Goal: Transaction & Acquisition: Purchase product/service

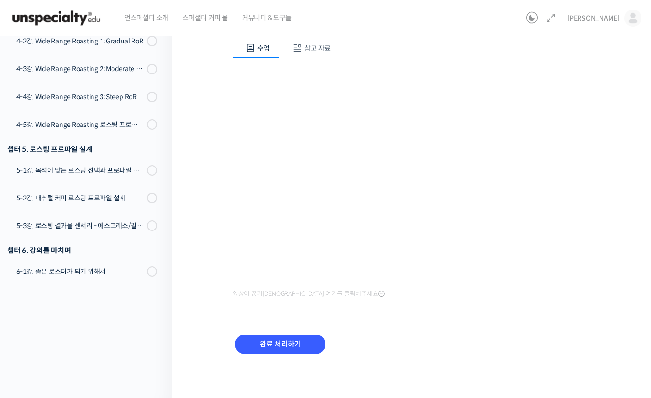
scroll to position [617, 0]
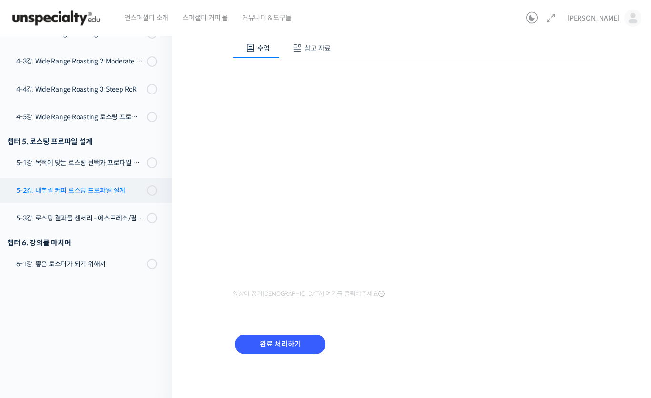
click at [119, 194] on div "5-2강. 내추럴 커피 로스팅 프로파일 설계" at bounding box center [80, 190] width 128 height 10
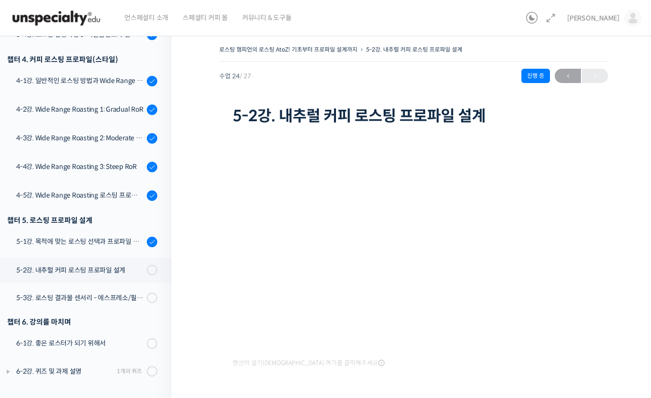
scroll to position [69, 0]
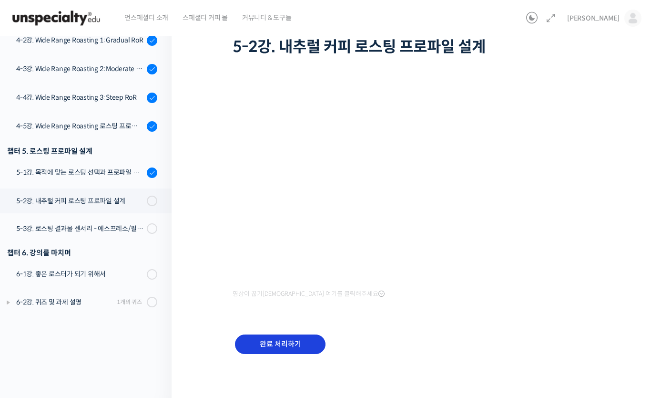
click at [298, 344] on input "완료 처리하기" at bounding box center [280, 344] width 91 height 20
click at [270, 346] on input "완료 처리하기" at bounding box center [280, 344] width 91 height 20
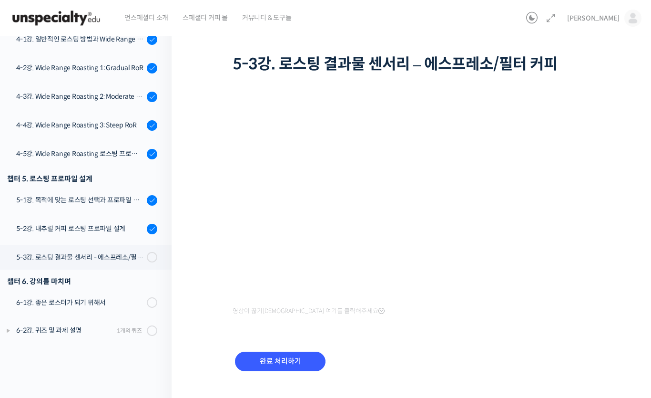
scroll to position [69, 0]
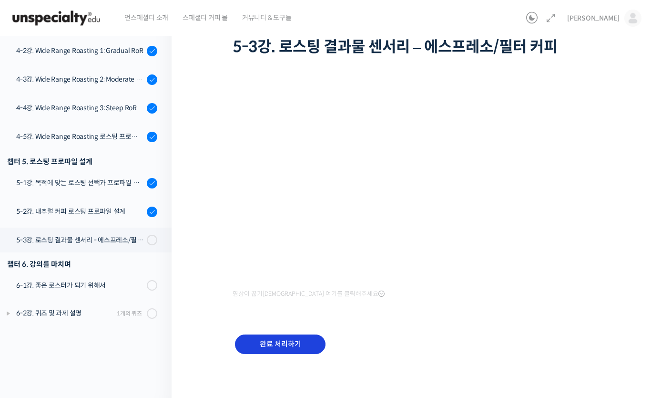
click at [254, 343] on input "완료 처리하기" at bounding box center [280, 344] width 91 height 20
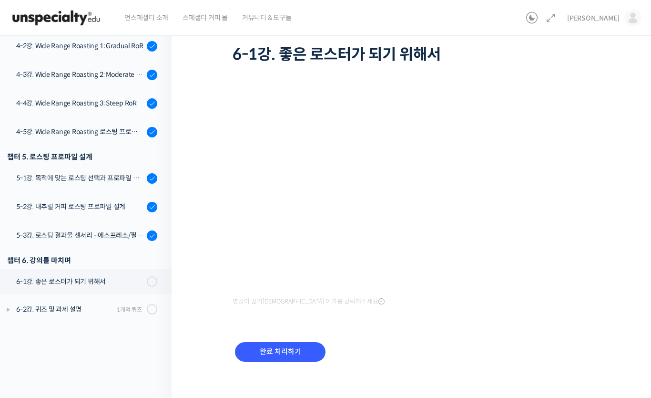
scroll to position [61, 0]
click at [287, 349] on input "완료 처리하기" at bounding box center [280, 352] width 91 height 20
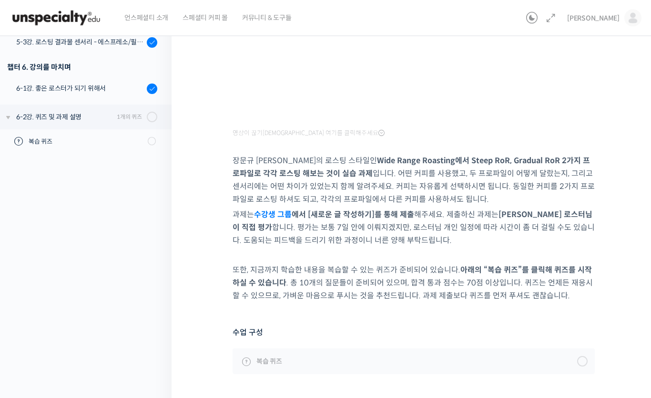
scroll to position [265, 0]
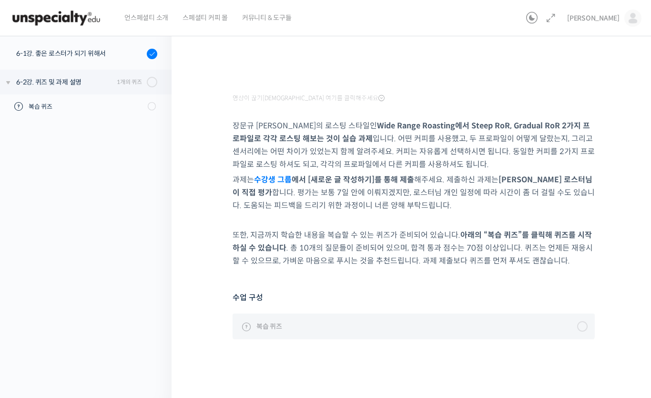
click at [586, 323] on div at bounding box center [582, 326] width 10 height 10
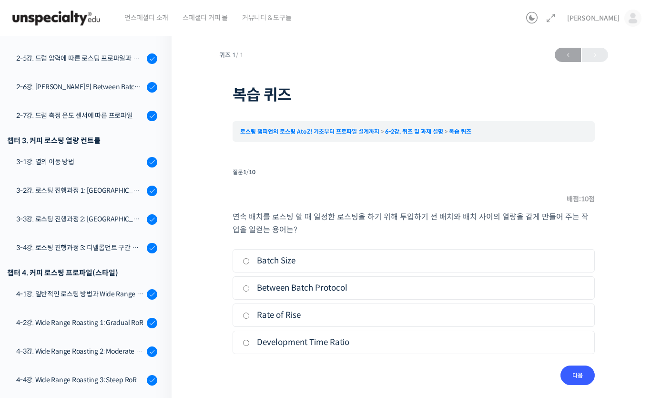
scroll to position [428, 0]
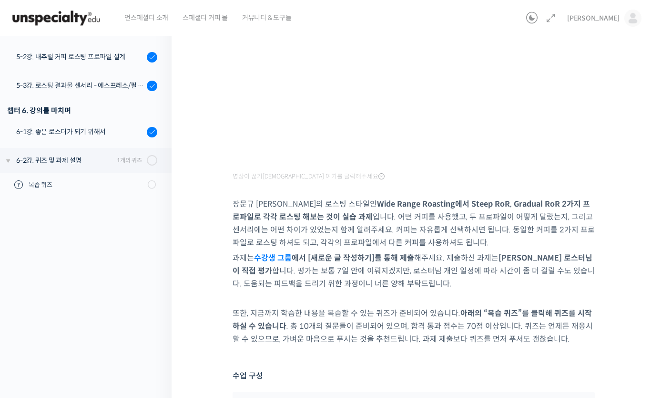
scroll to position [126, 0]
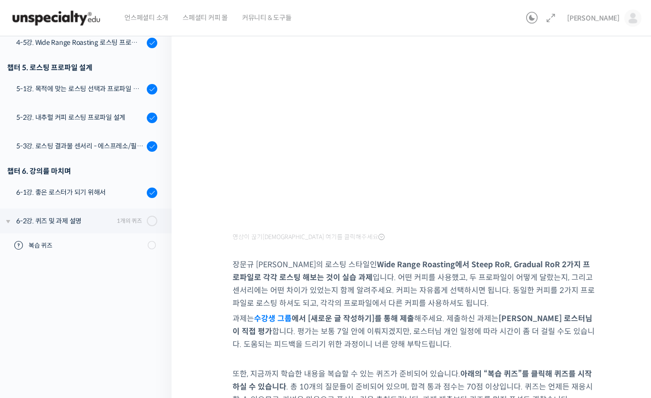
click at [287, 280] on strong "Wide Range Roasting에서 Steep RoR, Gradual RoR 2가지 프로파일로 각각 로스팅 해보는 것이 실습 과제" at bounding box center [412, 270] width 358 height 23
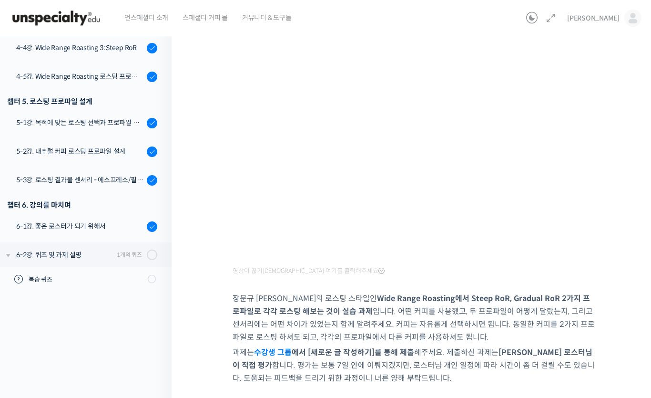
scroll to position [92, 0]
click at [645, 332] on div "로스팅 챔피언의 로스팅 AtoZ! 기초부터 프로파일 설계까지 6-2강. 퀴즈 및 과제 설명 진행 중 수업 27 / 27 진행 중 ← 이전 6-…" at bounding box center [414, 253] width 484 height 634
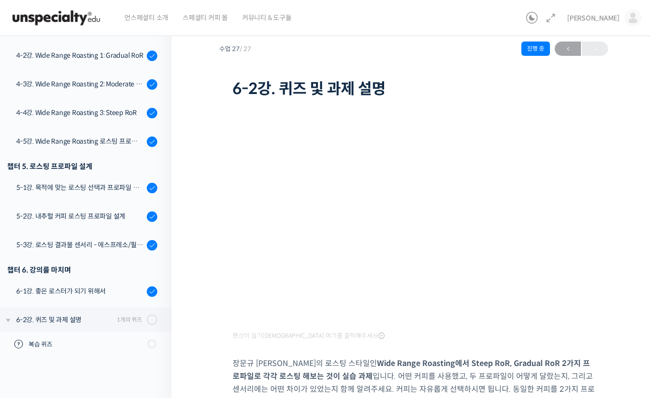
scroll to position [0, 0]
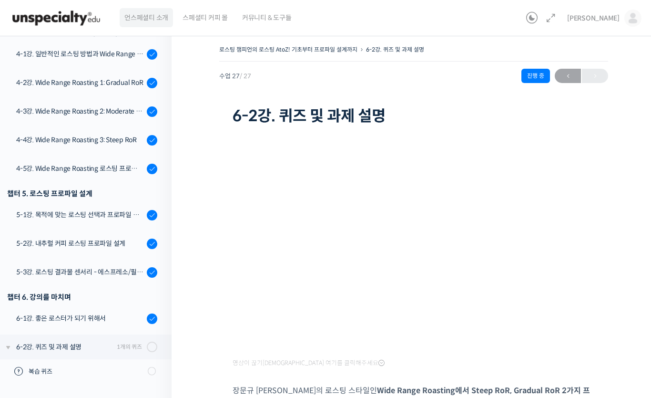
click at [154, 24] on span "언스페셜티 소개" at bounding box center [146, 18] width 44 height 36
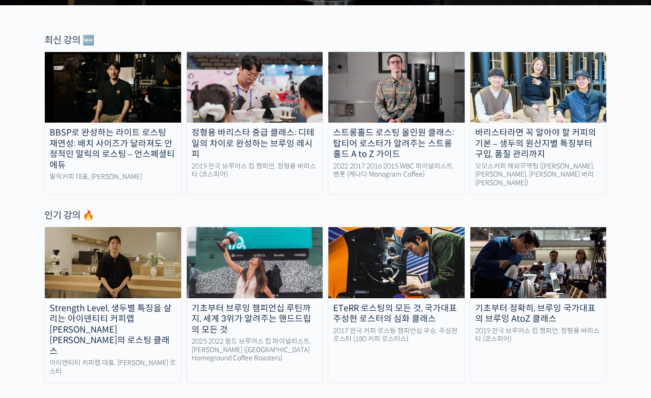
scroll to position [317, 0]
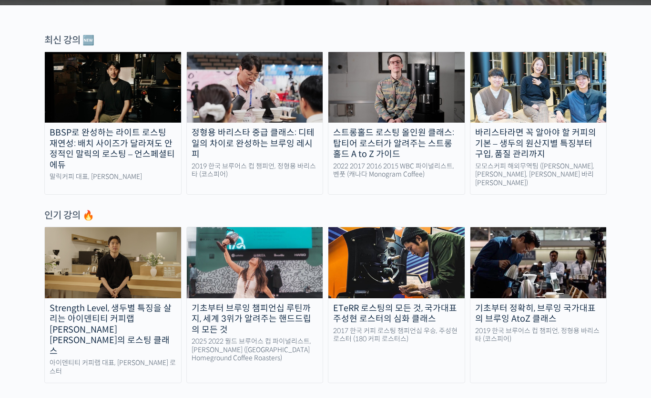
click at [120, 145] on div "BBSP로 완성하는 라이트 로스팅 재연성: 배치 사이즈가 달라져도 안정적인 말릭의 로스팅 – 언스페셜티 에듀" at bounding box center [113, 148] width 136 height 43
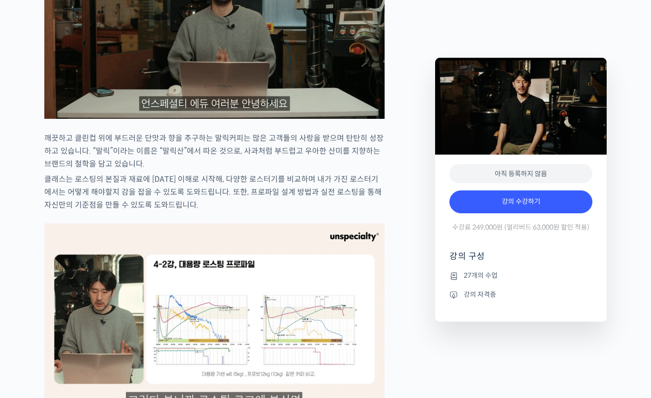
scroll to position [828, 0]
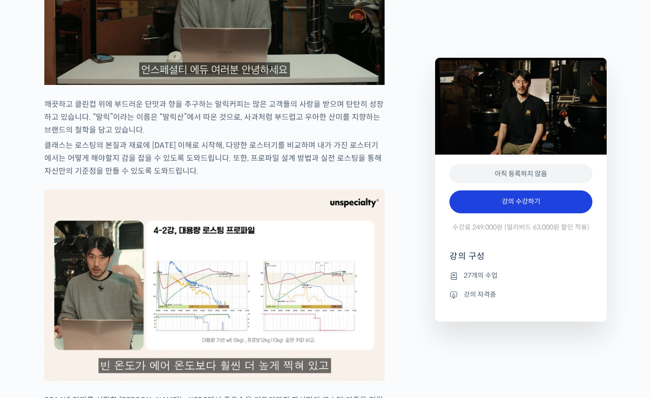
click at [583, 207] on link "강의 수강하기" at bounding box center [521, 201] width 143 height 23
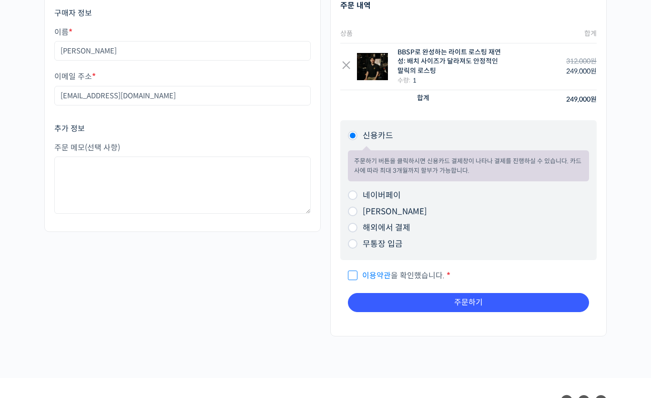
scroll to position [174, 0]
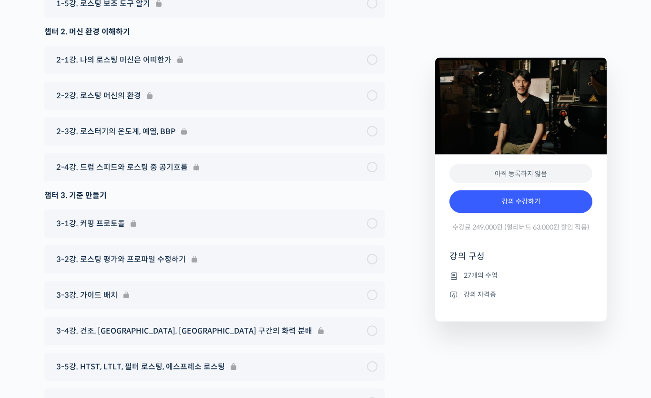
scroll to position [3876, 0]
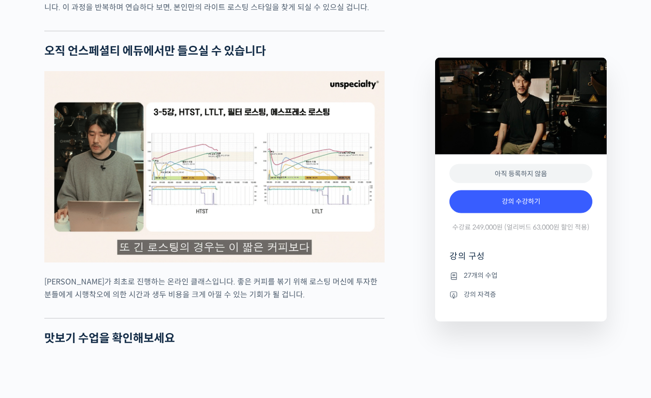
scroll to position [2169, 0]
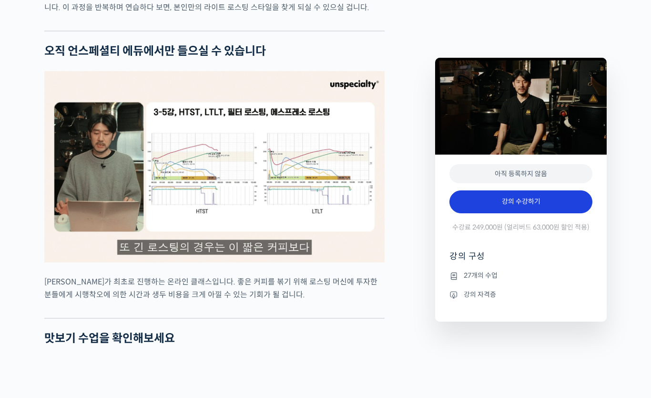
click at [535, 199] on link "강의 수강하기" at bounding box center [521, 201] width 143 height 23
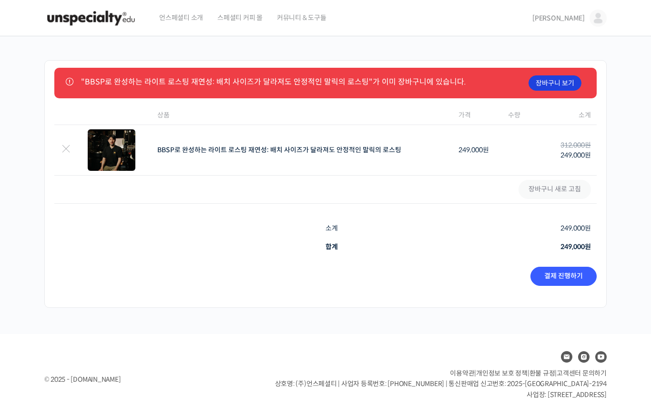
click at [558, 86] on link "장바구니 보기" at bounding box center [555, 82] width 53 height 15
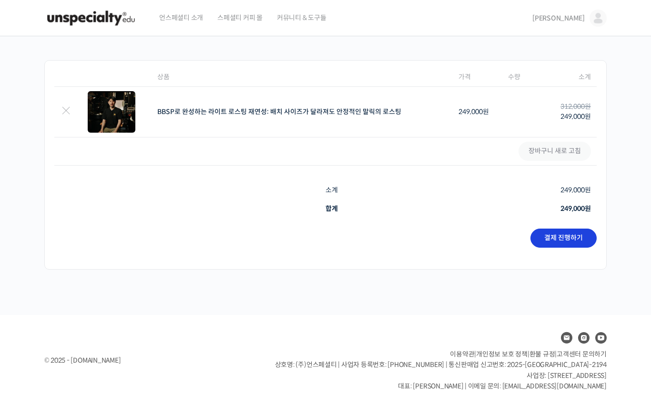
click at [591, 235] on link "결제 진행하기" at bounding box center [564, 237] width 66 height 19
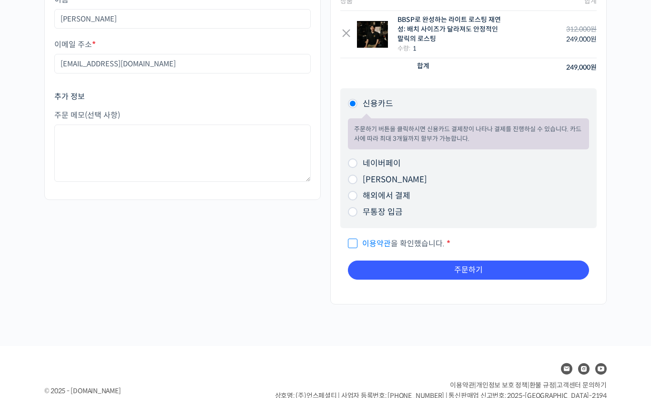
scroll to position [100, 0]
click at [354, 239] on input "이용약관 을 확인했습니다. *" at bounding box center [351, 238] width 6 height 6
checkbox input "true"
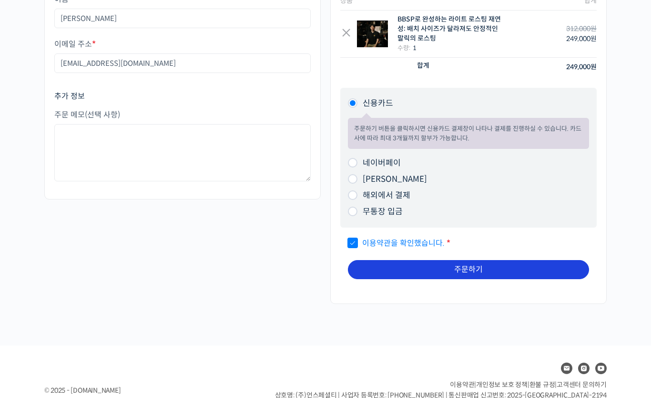
click at [515, 267] on button "주문하기" at bounding box center [468, 269] width 241 height 19
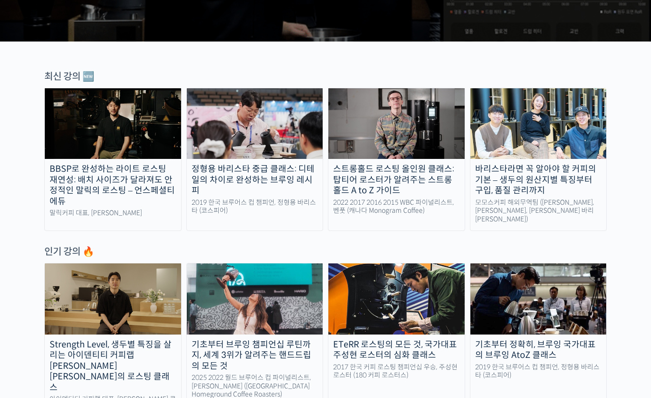
scroll to position [280, 0]
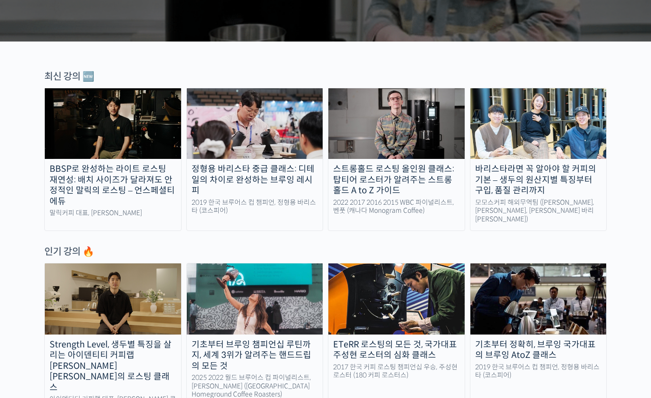
click at [156, 184] on div "BBSP로 완성하는 라이트 로스팅 재연성: 배치 사이즈가 달라져도 안정적인 말릭의 로스팅 – 언스페셜티 에듀" at bounding box center [113, 185] width 136 height 43
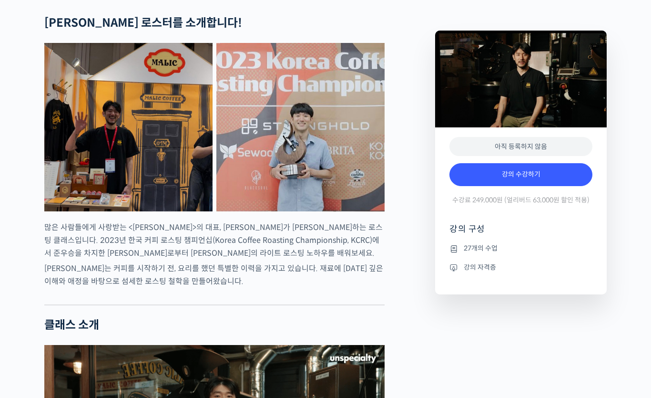
scroll to position [377, 0]
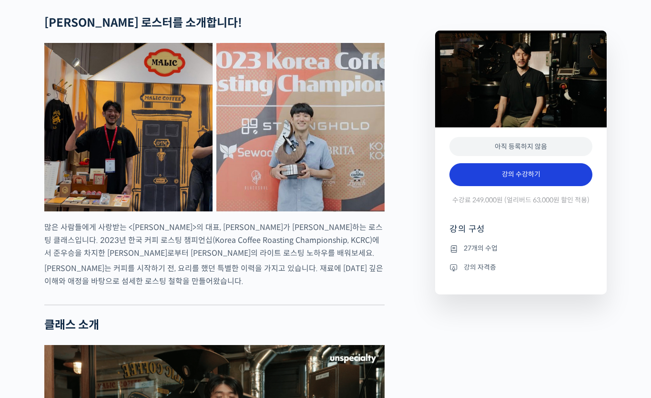
click at [575, 186] on link "강의 수강하기" at bounding box center [521, 174] width 143 height 23
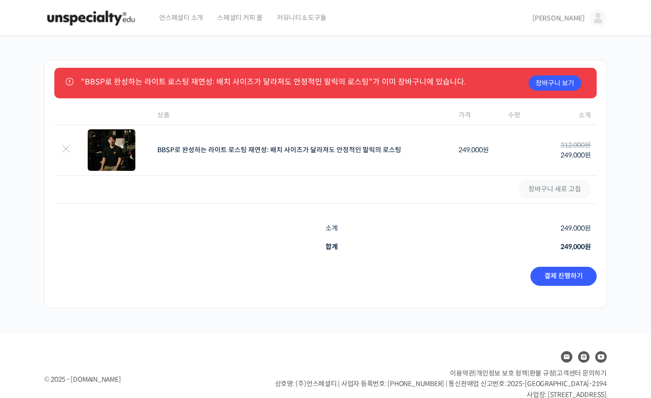
click at [570, 194] on td "쿠폰: 쿠폰 적용하기 장바구니 새로 고침" at bounding box center [325, 189] width 542 height 28
click at [567, 189] on td "쿠폰: 쿠폰 적용하기 장바구니 새로 고침" at bounding box center [325, 189] width 542 height 28
click at [565, 83] on link "장바구니 보기" at bounding box center [555, 82] width 53 height 15
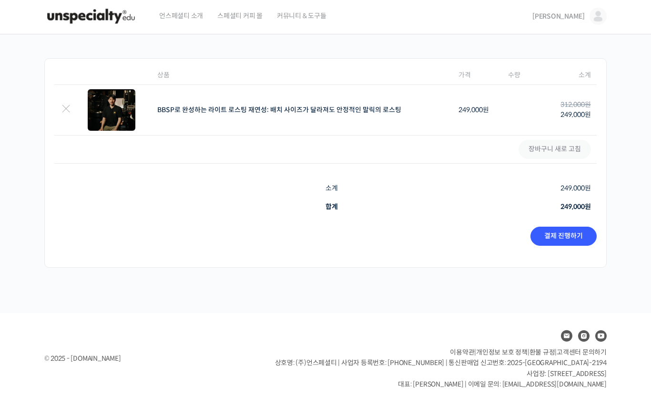
scroll to position [7, 0]
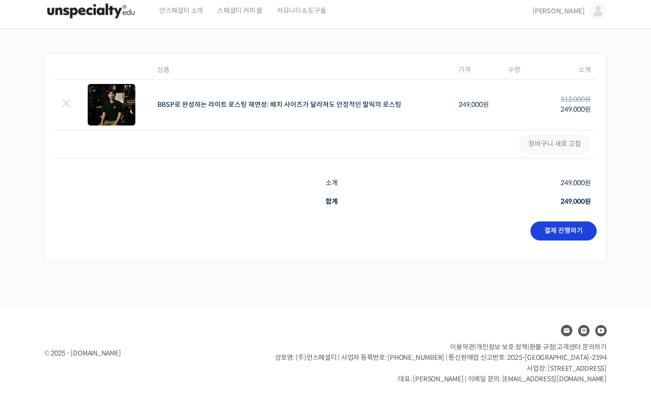
click at [583, 231] on link "결제 진행하기" at bounding box center [564, 230] width 66 height 19
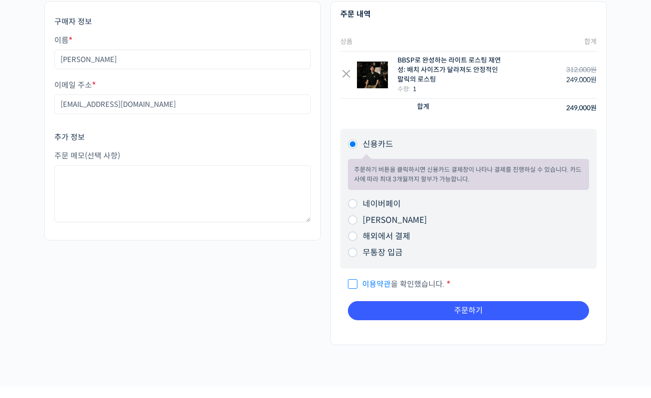
scroll to position [59, 0]
click at [351, 281] on input "이용약관 을 확인했습니다. *" at bounding box center [351, 279] width 6 height 6
checkbox input "true"
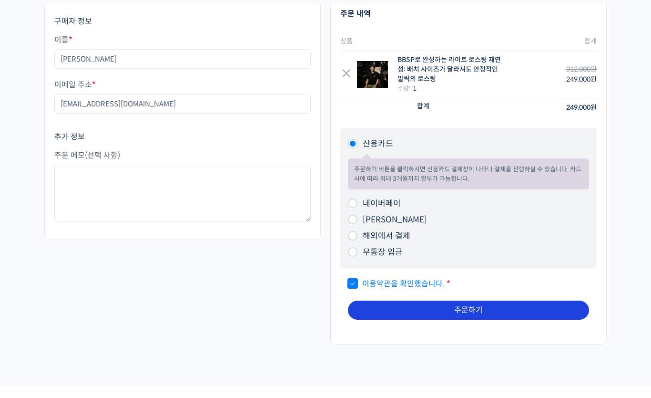
click at [520, 308] on button "주문하기" at bounding box center [468, 309] width 241 height 19
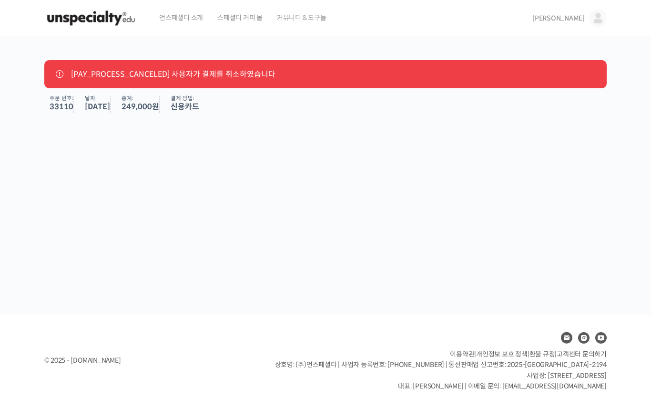
click at [223, 86] on ul "[PAY_PROCESS_CANCELED] 사용자가 결제를 취소하였습니다" at bounding box center [325, 74] width 563 height 28
click at [159, 103] on span "249,000 원" at bounding box center [141, 107] width 38 height 10
click at [90, 18] on img at bounding box center [90, 18] width 93 height 29
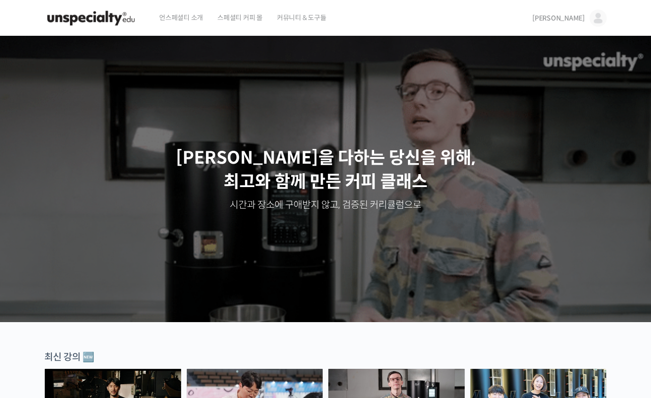
click at [188, 10] on span "언스페셜티 소개" at bounding box center [181, 18] width 44 height 36
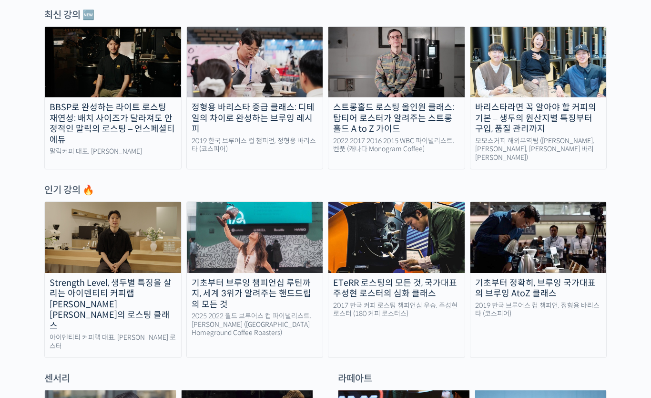
scroll to position [341, 0]
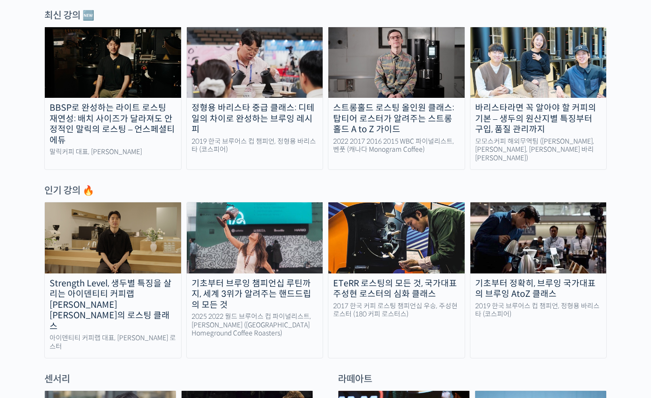
click at [76, 117] on div "BBSP로 완성하는 라이트 로스팅 재연성: 배치 사이즈가 달라져도 안정적인 말릭의 로스팅 – 언스페셜티 에듀" at bounding box center [113, 123] width 136 height 43
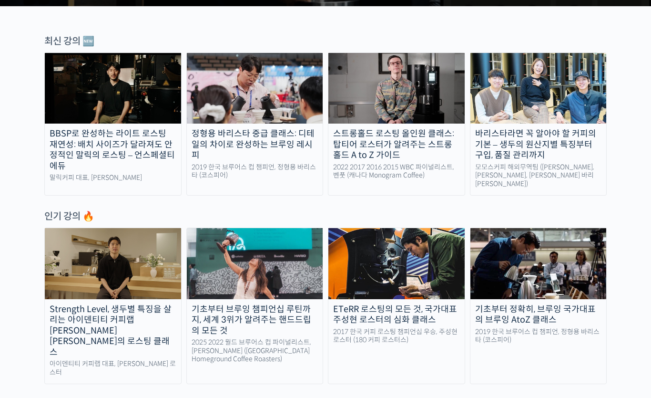
scroll to position [348, 0]
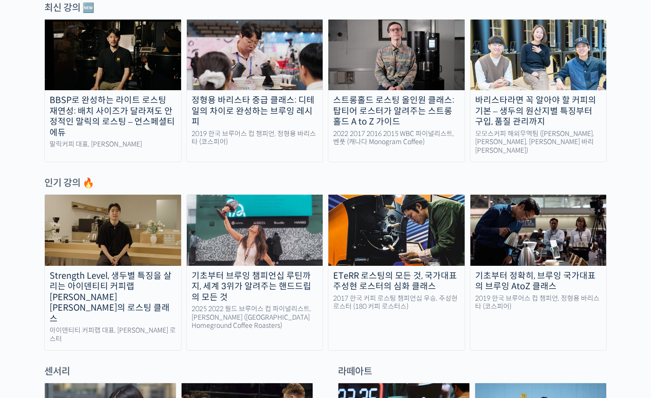
click at [85, 215] on img at bounding box center [113, 230] width 136 height 71
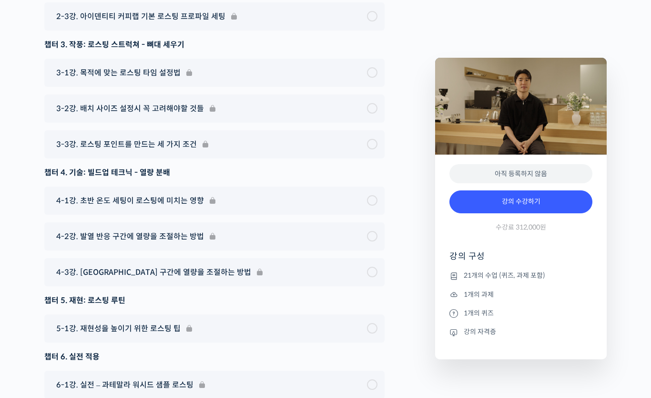
scroll to position [5282, 0]
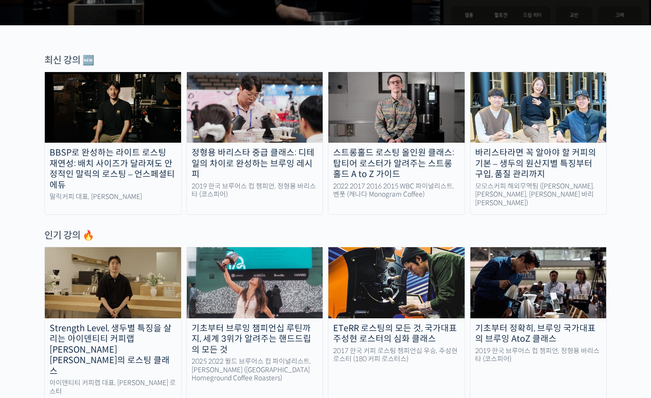
scroll to position [294, 0]
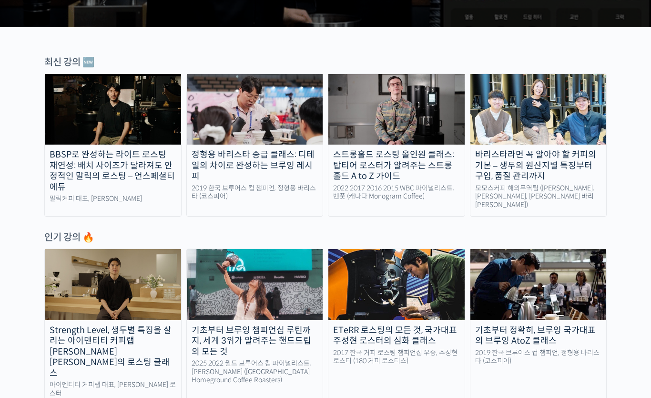
click at [147, 184] on div "BBSP로 완성하는 라이트 로스팅 재연성: 배치 사이즈가 달라져도 안정적인 말릭의 로스팅 – 언스페셜티 에듀" at bounding box center [113, 171] width 136 height 43
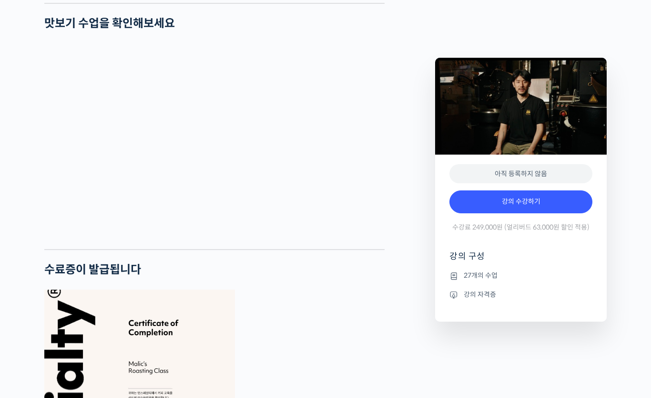
scroll to position [2483, 0]
click at [564, 207] on link "강의 수강하기" at bounding box center [521, 201] width 143 height 23
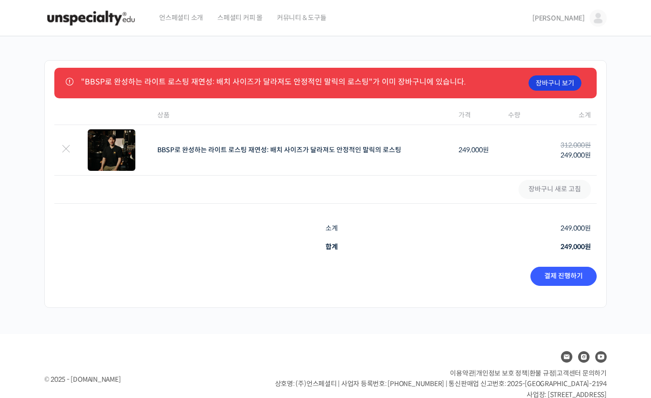
click at [575, 81] on link "장바구니 보기" at bounding box center [555, 82] width 53 height 15
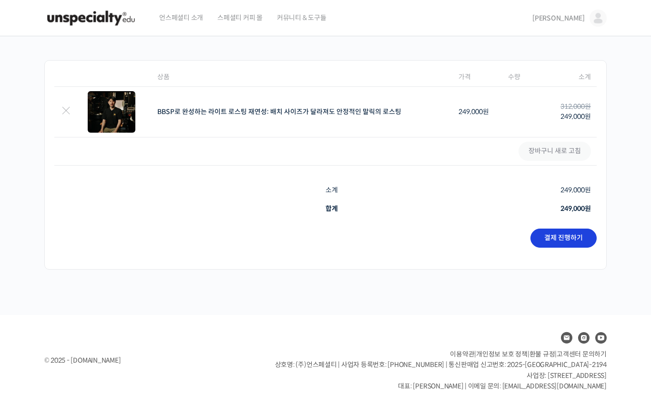
click at [581, 238] on link "결제 진행하기" at bounding box center [564, 237] width 66 height 19
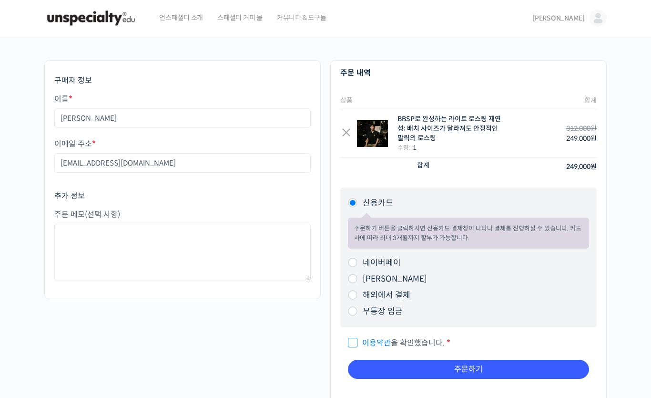
click at [356, 257] on input "네이버페이" at bounding box center [353, 262] width 10 height 10
radio input "true"
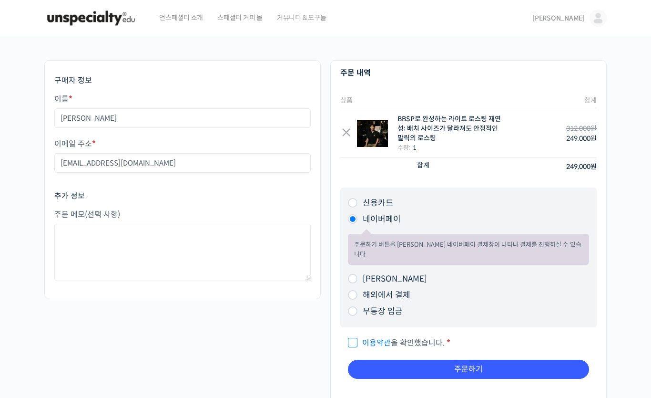
click at [354, 335] on input "이용약관 을 확인했습니다. *" at bounding box center [351, 338] width 6 height 6
checkbox input "true"
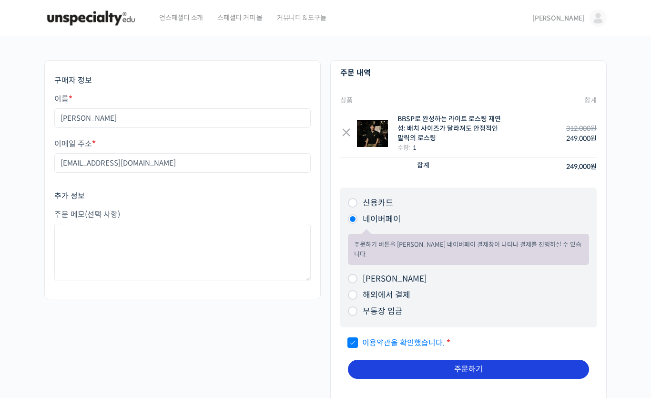
click at [460, 359] on button "주문하기" at bounding box center [468, 368] width 241 height 19
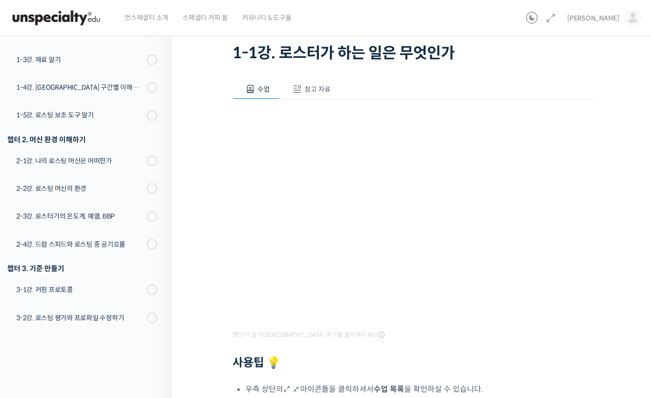
scroll to position [63, 0]
click at [331, 74] on div "수업 참고 자료 영상이 끊기[DEMOGRAPHIC_DATA]를 클릭해주세요 사용팁 💡 우측 상단의 아이콘들을 클릭하셔서 수업 목록 을 확인하실…" at bounding box center [414, 309] width 362 height 488
click at [317, 81] on button "참고 자료" at bounding box center [310, 89] width 61 height 20
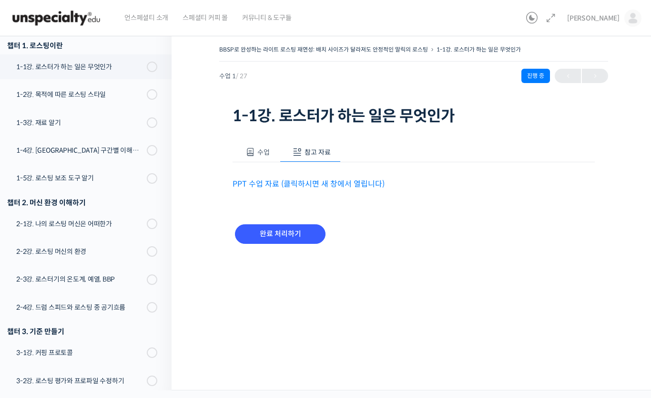
scroll to position [0, 0]
click at [359, 181] on link "PPT 수업 자료 (클릭하시면 새 창에서 열립니다)" at bounding box center [309, 184] width 152 height 10
click at [257, 151] on span "수업" at bounding box center [263, 152] width 12 height 9
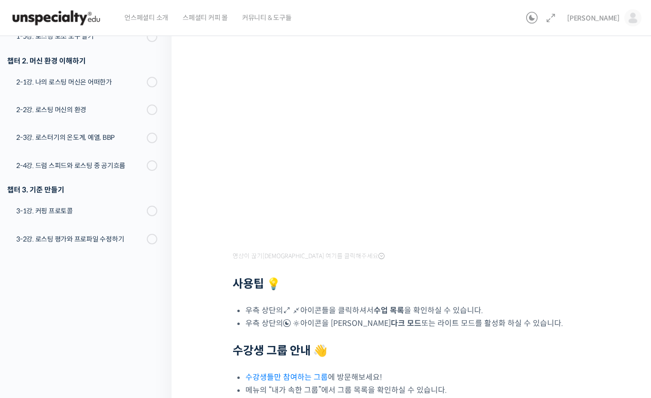
scroll to position [236, 0]
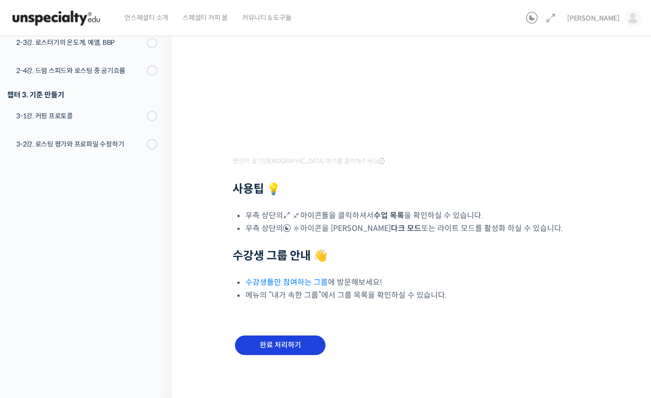
click at [308, 338] on input "완료 처리하기" at bounding box center [280, 345] width 91 height 20
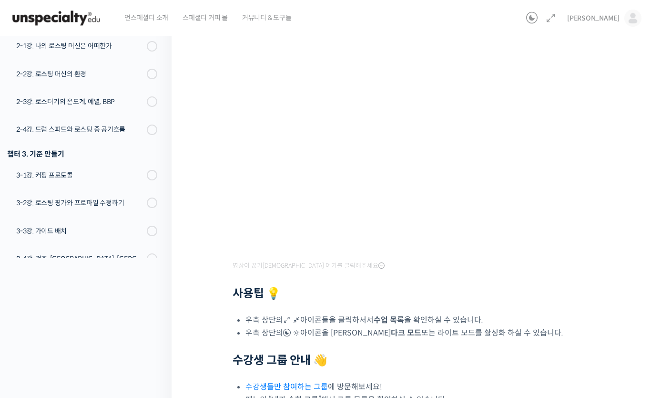
scroll to position [236, 0]
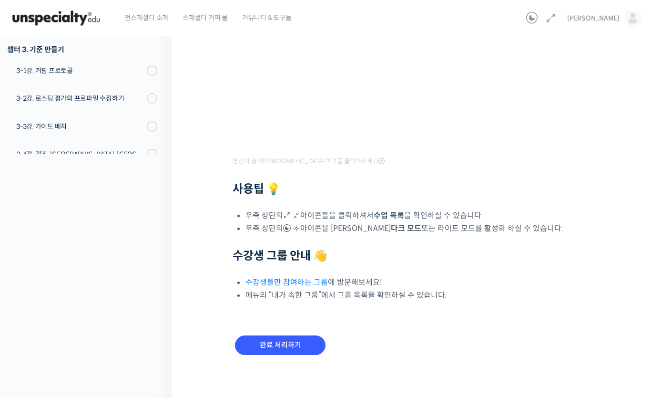
click at [310, 284] on link "수강생들만 참여하는 그룹" at bounding box center [287, 282] width 82 height 10
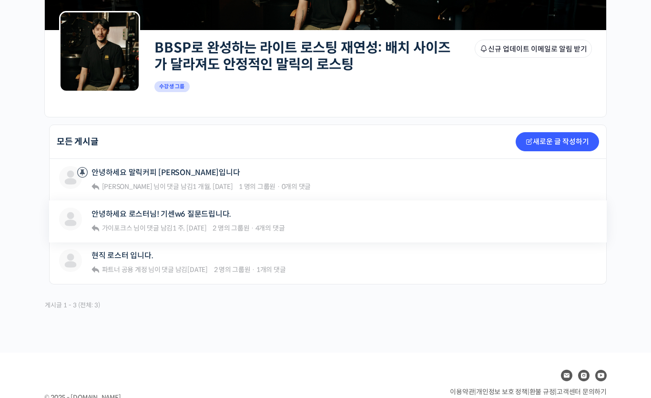
scroll to position [121, 0]
click at [350, 223] on div "가이포크스 안녕하세요 로스터님! 기센w6 질문드립니다. 가이포크스 님이 댓글 남김 1 주, 1 일 전 2 명의 그룹원 · 4개의 댓글" at bounding box center [260, 220] width 403 height 27
click at [375, 230] on div "가이포크스 안녕하세요 로스터님! 기센w6 질문드립니다. 가이포크스 님이 댓글 남김 1 주, 1 일 전 2 명의 그룹원 · 4개의 댓글" at bounding box center [260, 220] width 403 height 27
click at [195, 217] on link "안녕하세요 로스터님! 기센w6 질문드립니다." at bounding box center [162, 213] width 140 height 9
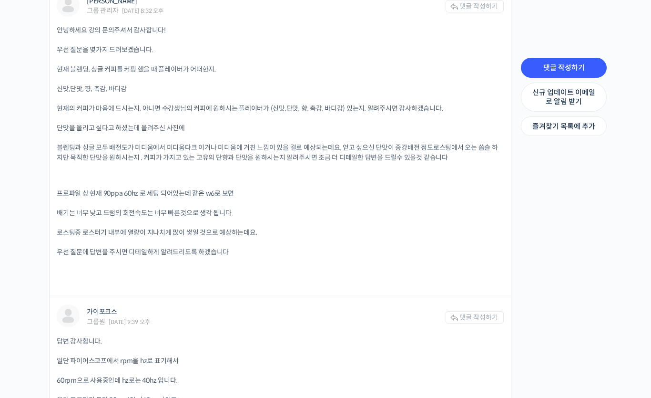
scroll to position [1001, 0]
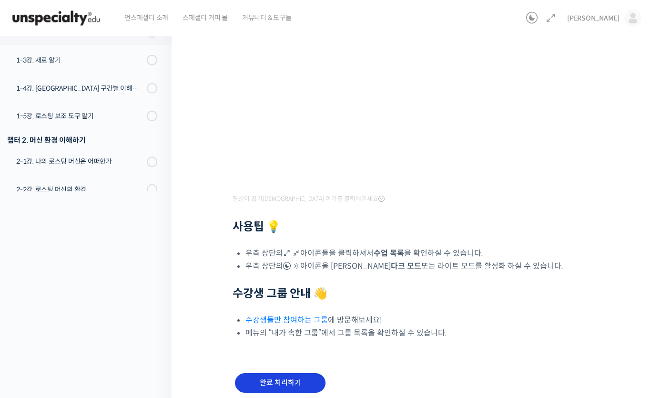
scroll to position [198, 0]
click at [295, 382] on input "완료 처리하기" at bounding box center [280, 384] width 91 height 20
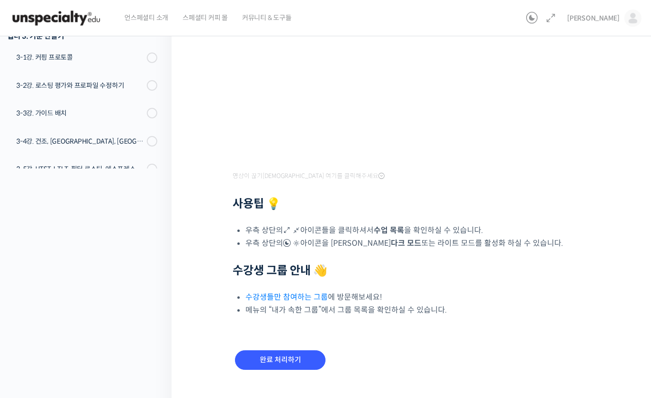
scroll to position [236, 0]
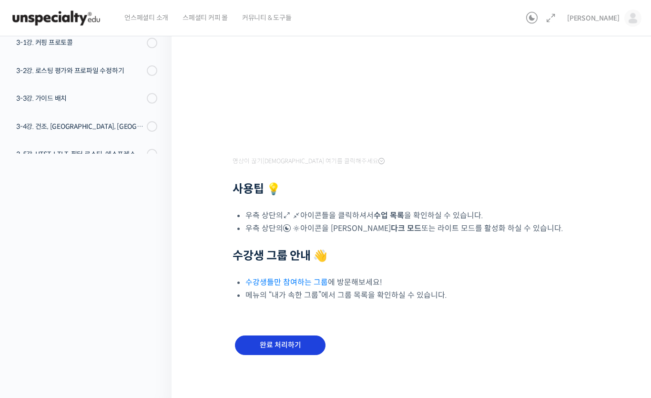
click at [293, 343] on input "완료 처리하기" at bounding box center [280, 345] width 91 height 20
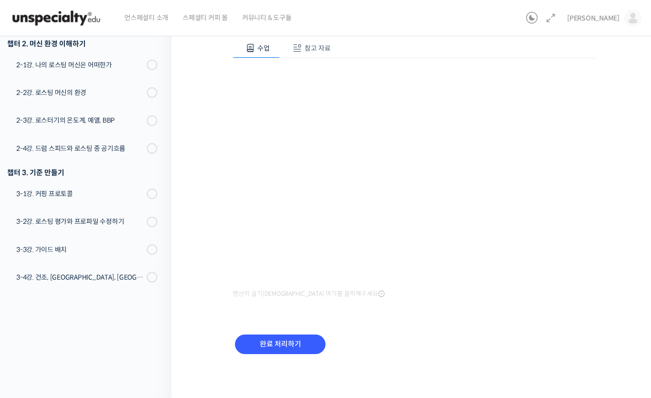
scroll to position [103, 0]
click at [303, 335] on input "완료 처리하기" at bounding box center [280, 345] width 91 height 20
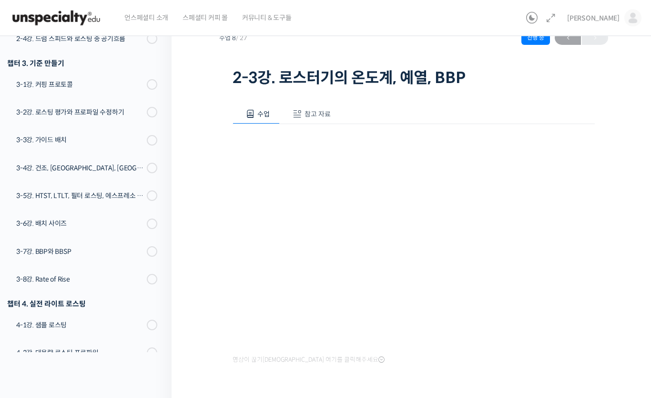
scroll to position [104, 0]
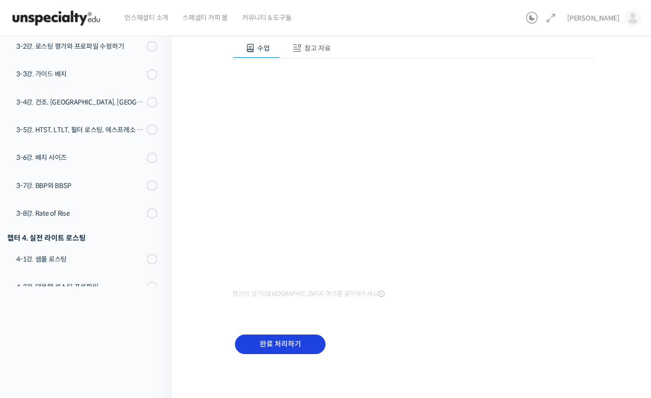
click at [305, 348] on input "완료 처리하기" at bounding box center [280, 344] width 91 height 20
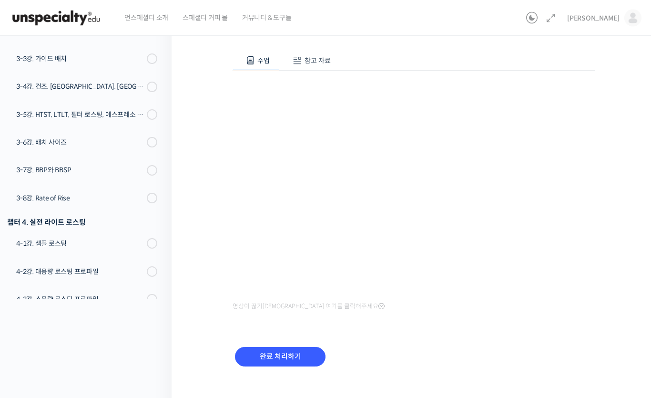
scroll to position [104, 0]
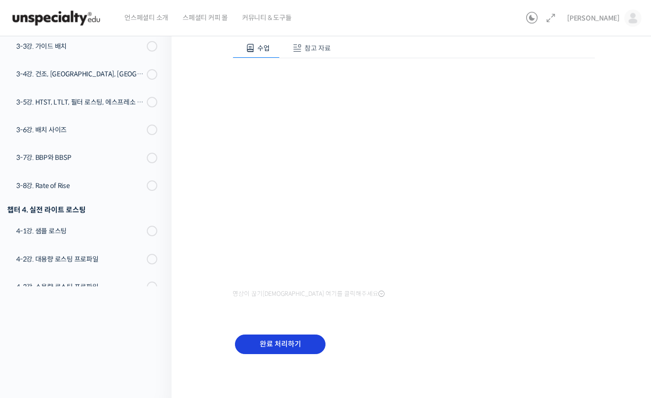
click at [310, 344] on input "완료 처리하기" at bounding box center [280, 344] width 91 height 20
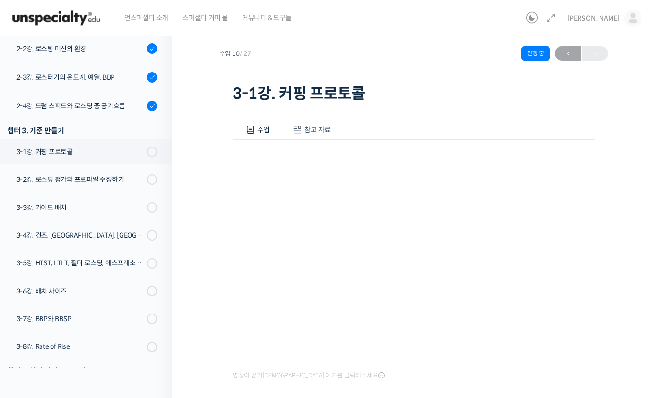
scroll to position [104, 0]
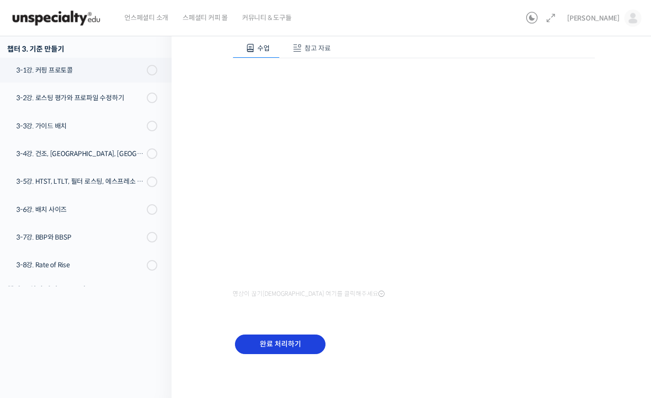
click at [309, 345] on input "완료 처리하기" at bounding box center [280, 344] width 91 height 20
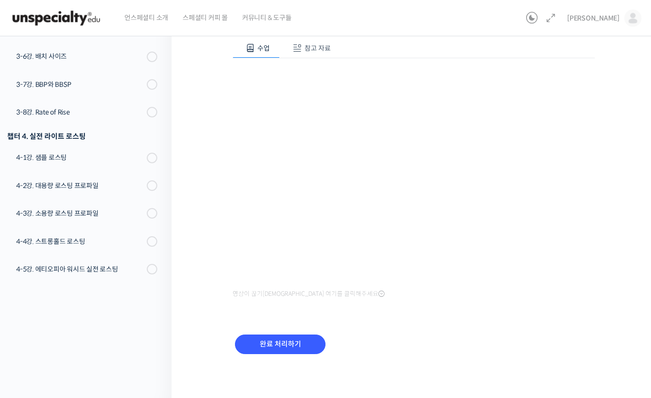
scroll to position [92, 0]
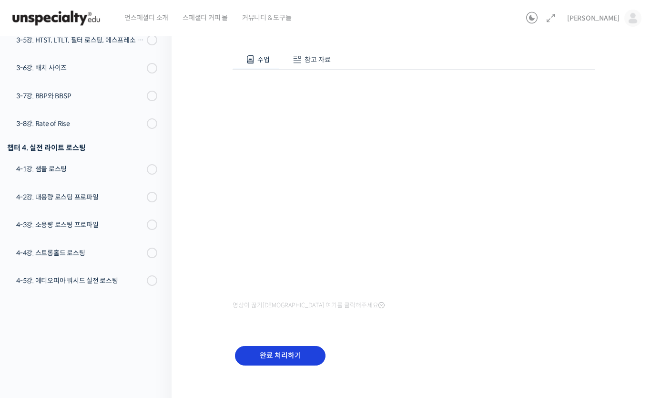
click at [270, 363] on input "완료 처리하기" at bounding box center [280, 356] width 91 height 20
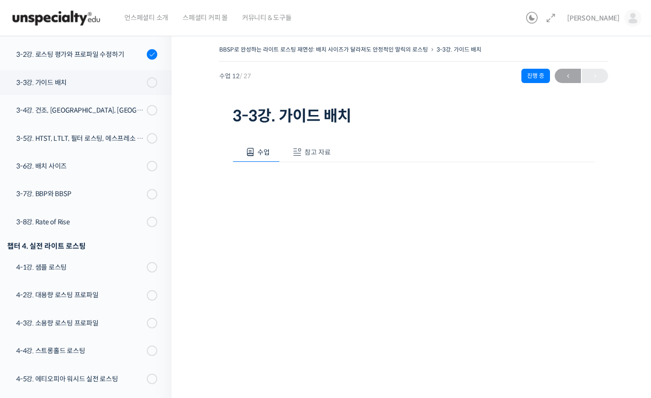
scroll to position [434, 0]
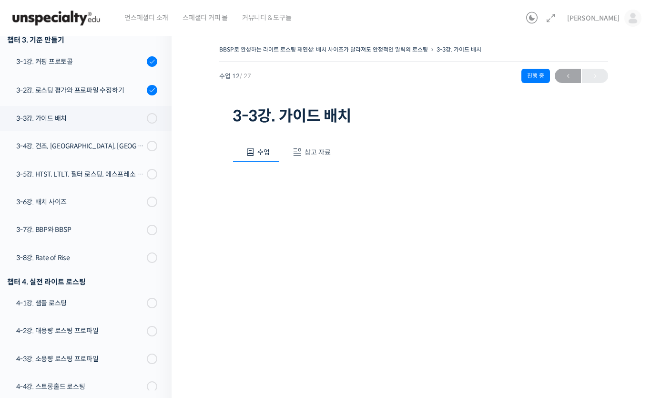
click at [291, 142] on button "참고 자료" at bounding box center [310, 152] width 61 height 20
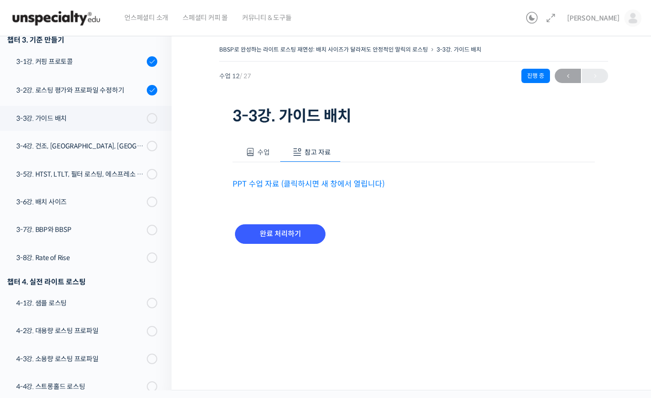
click at [266, 179] on link "PPT 수업 자료 (클릭하시면 새 창에서 열립니다)" at bounding box center [309, 184] width 152 height 10
click at [264, 165] on div "PPT 수업 자료 (클릭하시면 새 창에서 열립니다)" at bounding box center [414, 176] width 362 height 28
click at [259, 151] on span "수업" at bounding box center [263, 152] width 12 height 9
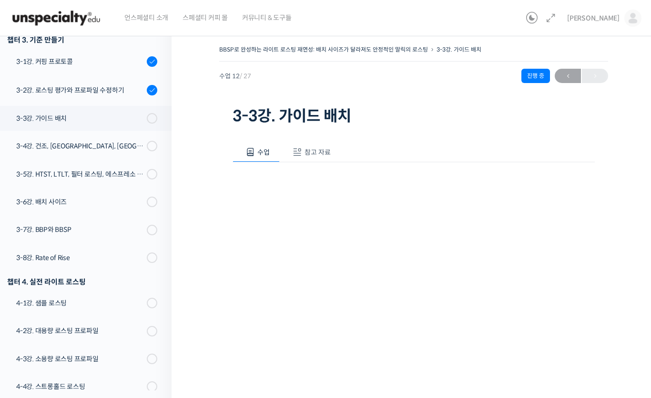
scroll to position [86, 0]
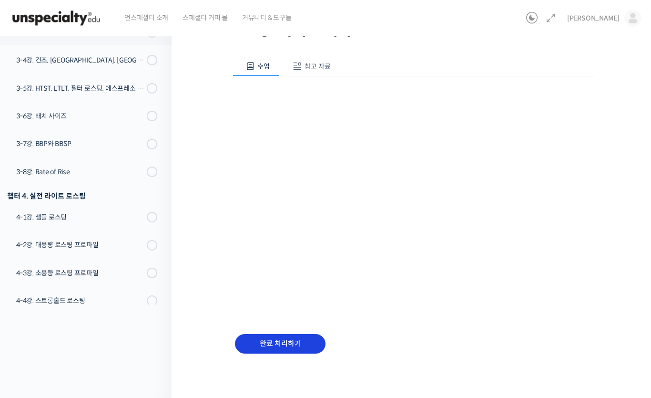
click at [294, 343] on input "완료 처리하기" at bounding box center [280, 344] width 91 height 20
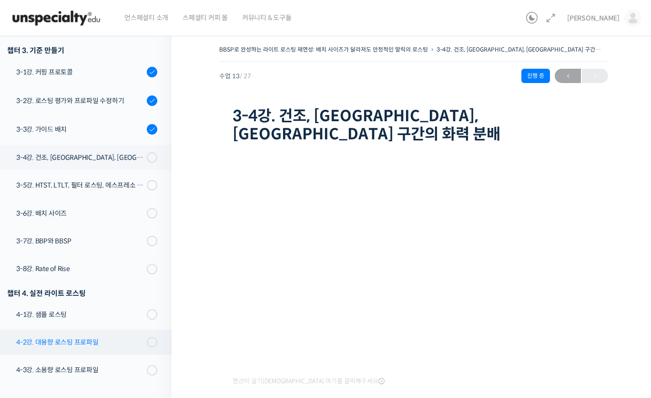
scroll to position [426, 0]
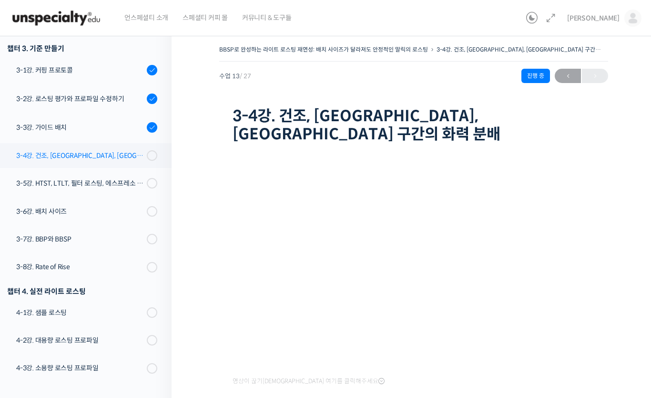
click at [123, 154] on div "3-4강. 건조, [GEOGRAPHIC_DATA], [GEOGRAPHIC_DATA] 구간의 화력 분배" at bounding box center [80, 155] width 128 height 10
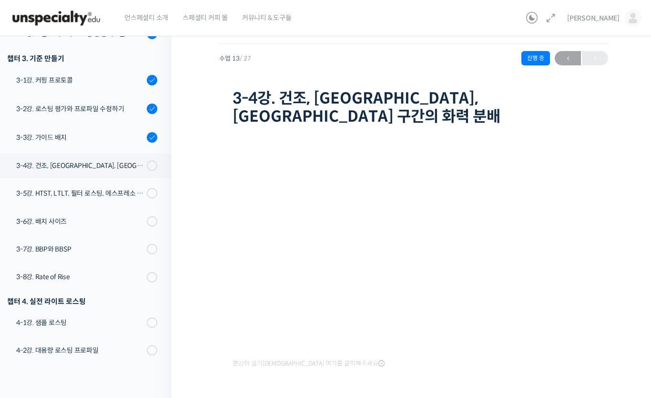
scroll to position [397, 0]
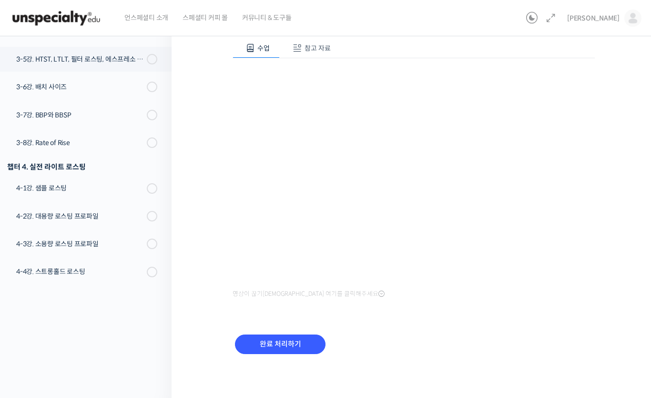
scroll to position [446, 0]
